Goal: Information Seeking & Learning: Learn about a topic

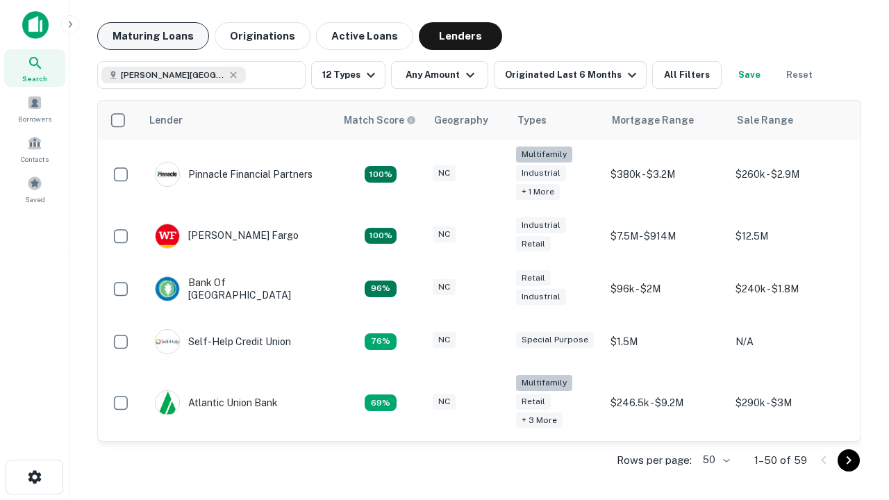
click at [153, 36] on button "Maturing Loans" at bounding box center [153, 36] width 112 height 28
